Goal: Check status: Check status

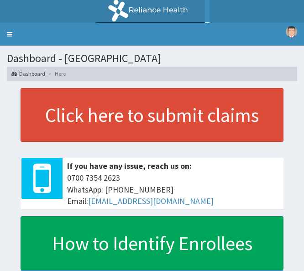
click at [16, 33] on link "Toggle navigation" at bounding box center [9, 34] width 19 height 23
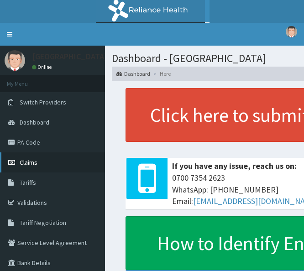
click at [36, 165] on span "Claims" at bounding box center [29, 162] width 18 height 8
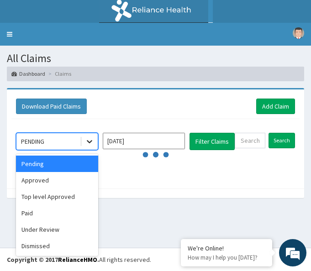
click at [88, 138] on icon at bounding box center [89, 141] width 9 height 9
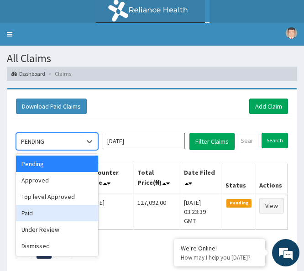
click at [39, 216] on div "Paid" at bounding box center [57, 213] width 82 height 16
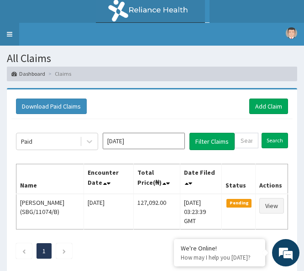
click at [10, 34] on link "Toggle navigation" at bounding box center [9, 34] width 19 height 23
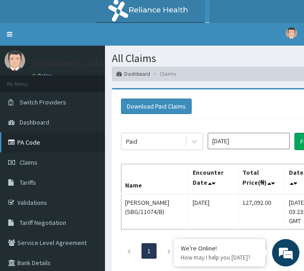
click at [40, 142] on link "PA Code" at bounding box center [52, 142] width 105 height 20
